Goal: Entertainment & Leisure: Consume media (video, audio)

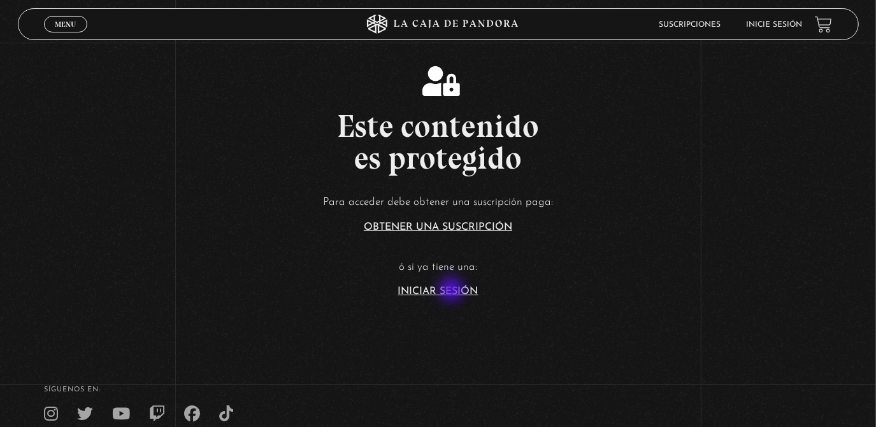
click at [452, 290] on link "Iniciar Sesión" at bounding box center [438, 292] width 80 height 10
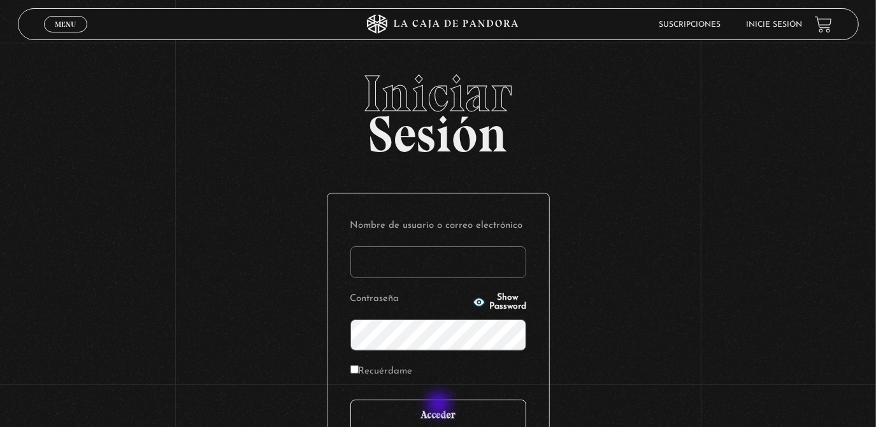
type input "rebe_sanchez28@hotmail.com"
click at [440, 406] on input "Acceder" at bounding box center [438, 416] width 176 height 32
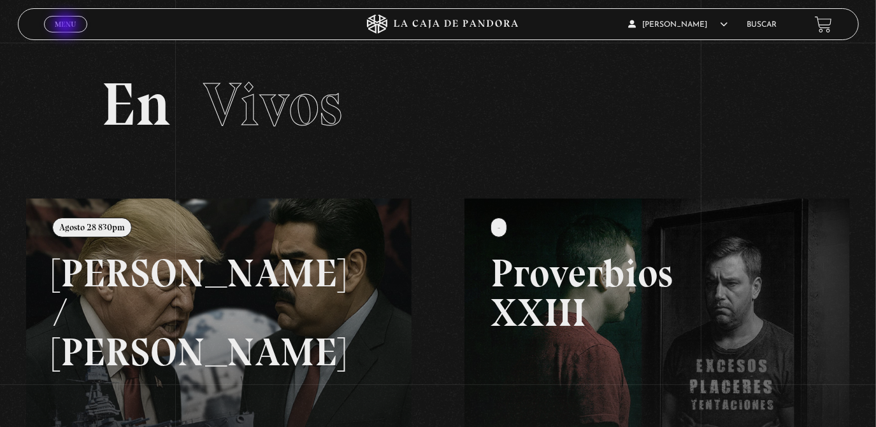
click at [67, 26] on span "Menu" at bounding box center [65, 24] width 21 height 8
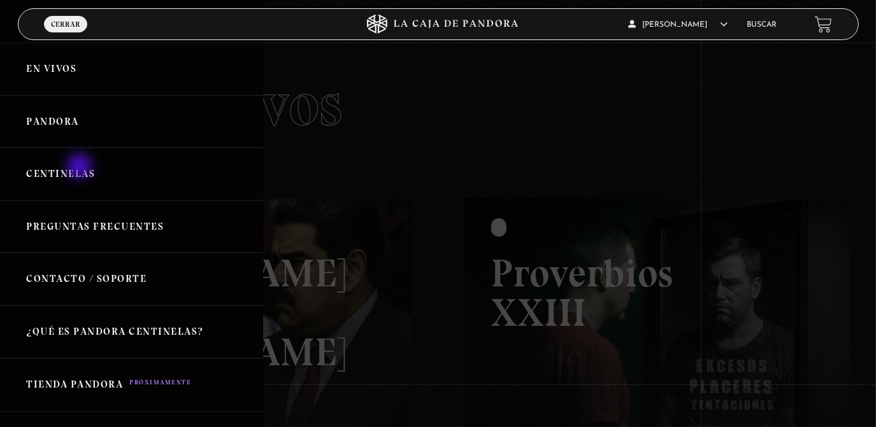
click at [81, 168] on link "Centinelas" at bounding box center [131, 174] width 263 height 53
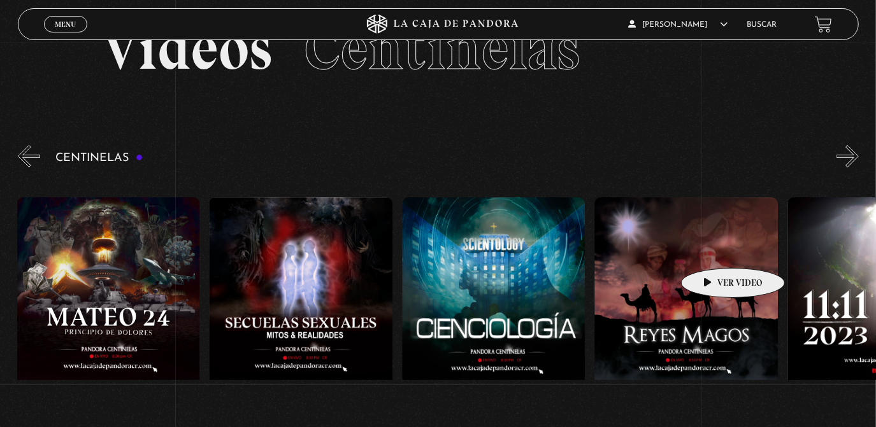
scroll to position [0, 8477]
click at [121, 241] on figure at bounding box center [107, 311] width 183 height 229
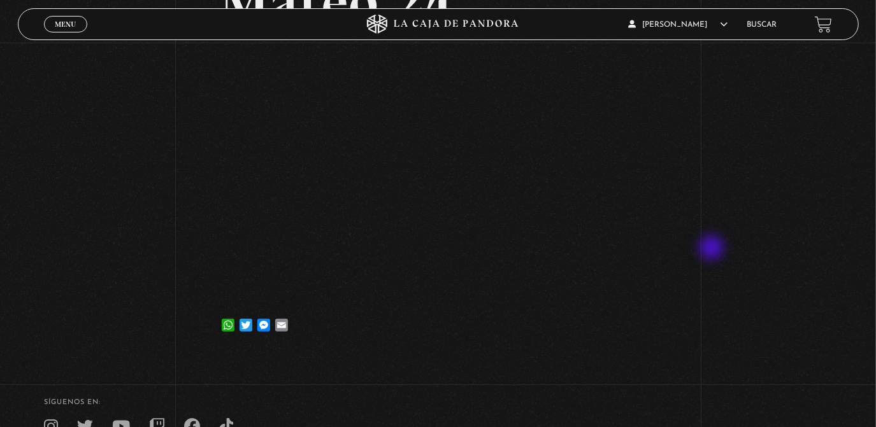
scroll to position [63, 0]
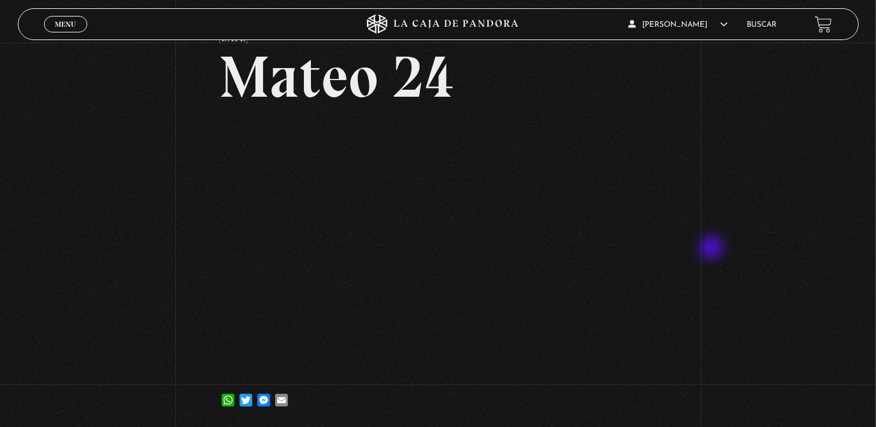
click at [67, 20] on span "Menu" at bounding box center [65, 24] width 21 height 8
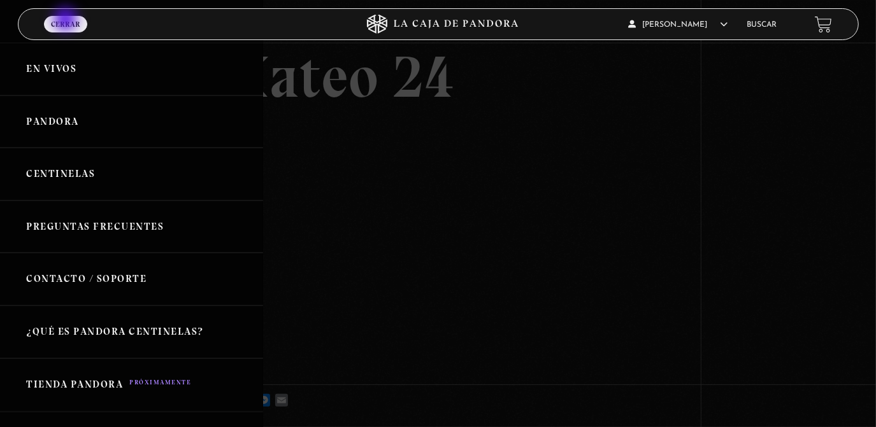
click at [93, 180] on link "Centinelas" at bounding box center [131, 174] width 263 height 53
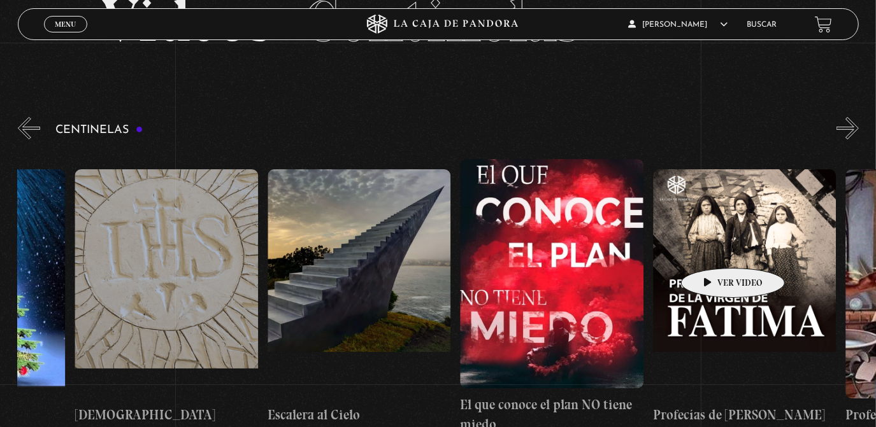
scroll to position [0, 14782]
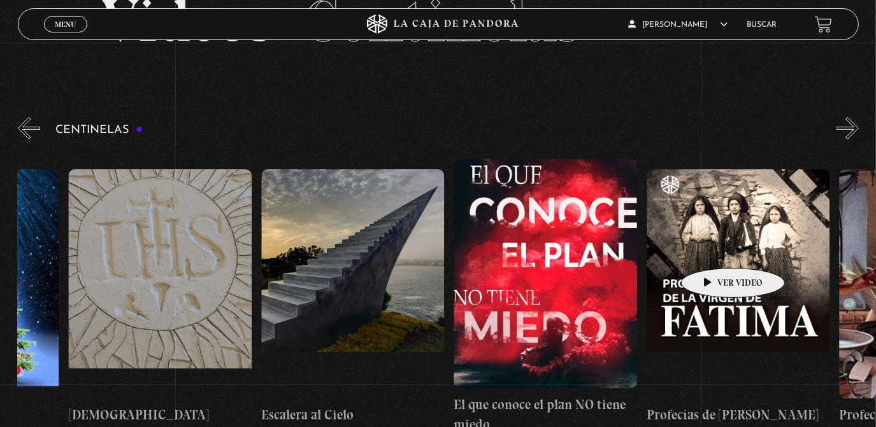
click at [553, 214] on figure at bounding box center [544, 273] width 183 height 229
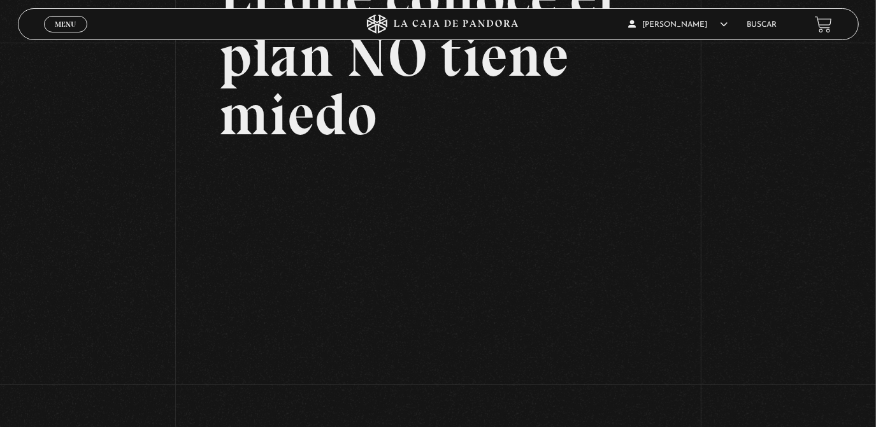
scroll to position [143, 0]
